Goal: Transaction & Acquisition: Purchase product/service

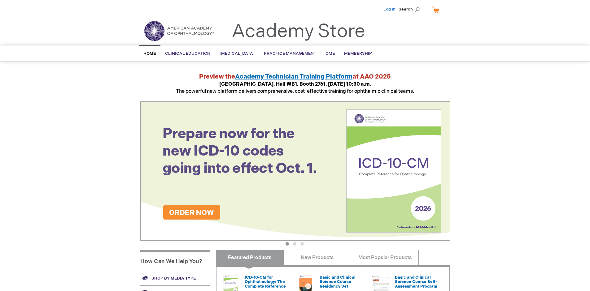
click at [390, 9] on link "Log In" at bounding box center [389, 9] width 12 height 5
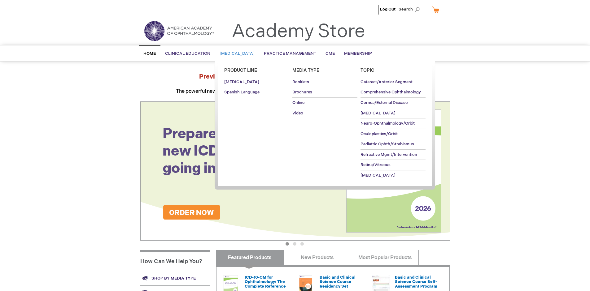
click at [239, 54] on span "Patient Education" at bounding box center [236, 53] width 35 height 5
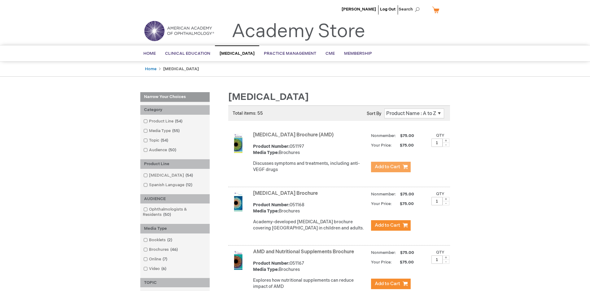
click at [390, 167] on span "Add to Cart" at bounding box center [386, 167] width 25 height 6
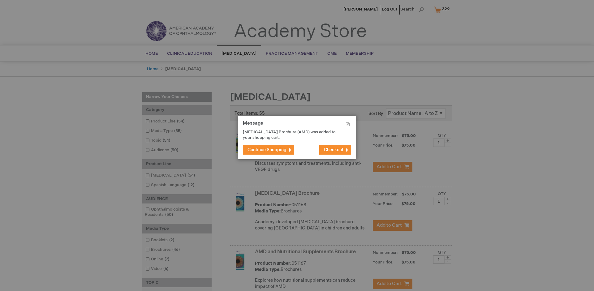
click at [267, 150] on span "Continue Shopping" at bounding box center [267, 149] width 39 height 5
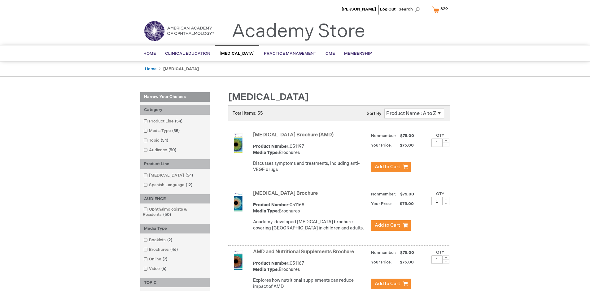
click at [304, 255] on link "AMD and Nutritional Supplements Brochure" at bounding box center [303, 252] width 101 height 6
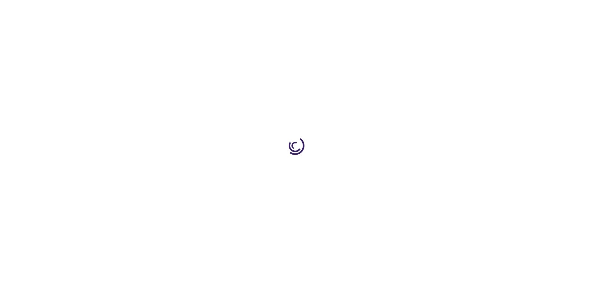
type input "1"
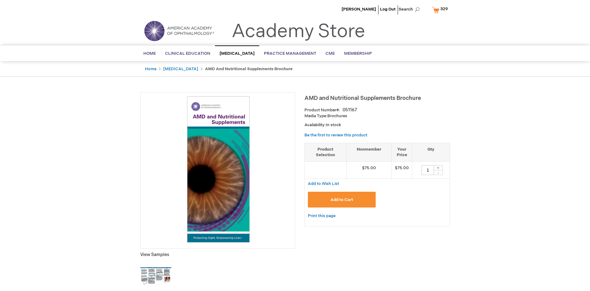
click at [341, 200] on span "Add to Cart" at bounding box center [341, 199] width 23 height 5
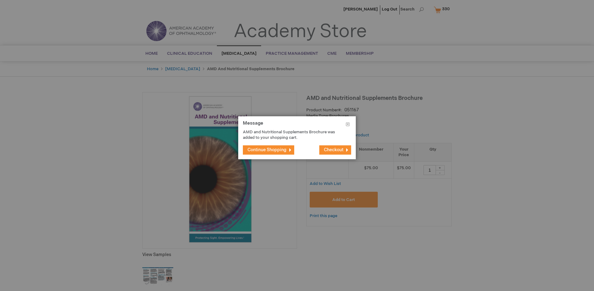
click at [267, 150] on span "Continue Shopping" at bounding box center [267, 149] width 39 height 5
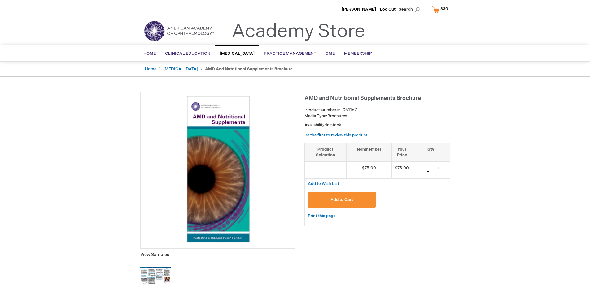
click at [441, 10] on span "330" at bounding box center [444, 8] width 8 height 5
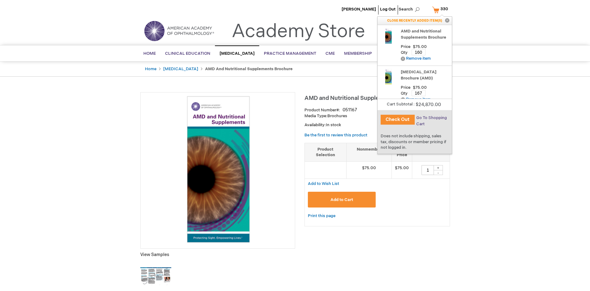
click at [430, 118] on span "Go To Shopping Cart" at bounding box center [431, 120] width 31 height 11
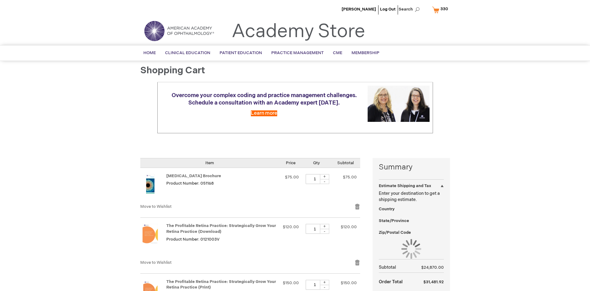
select select "US"
select select "41"
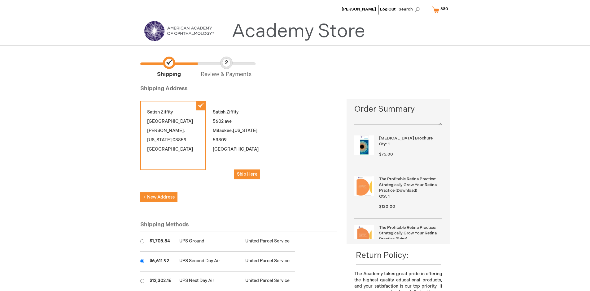
click at [142, 261] on input "radio" at bounding box center [142, 261] width 4 height 4
